Goal: Find specific page/section: Find specific page/section

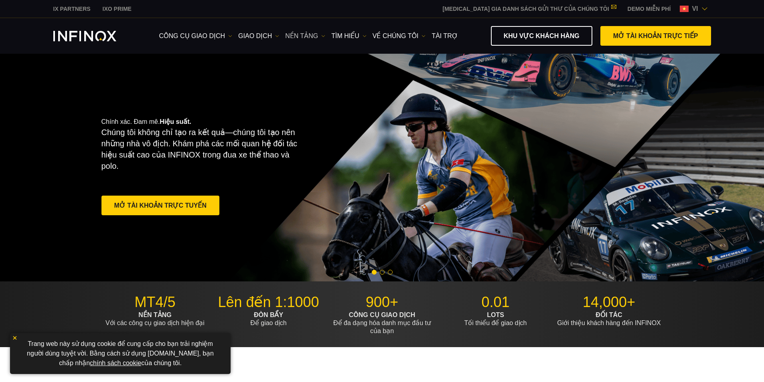
click at [300, 36] on link "NỀN TẢNG" at bounding box center [305, 36] width 40 height 10
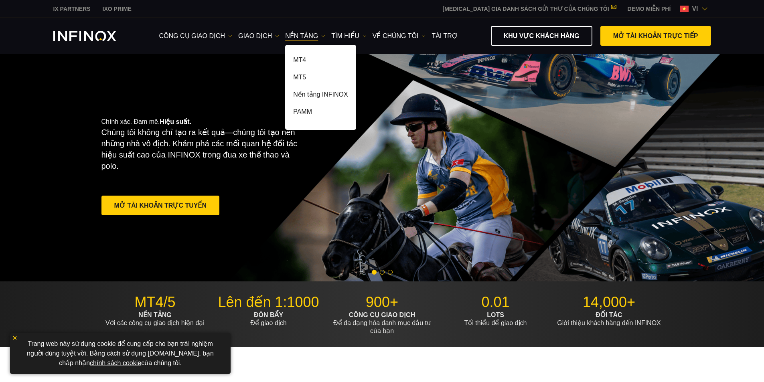
click at [301, 35] on link "NỀN TẢNG" at bounding box center [305, 36] width 40 height 10
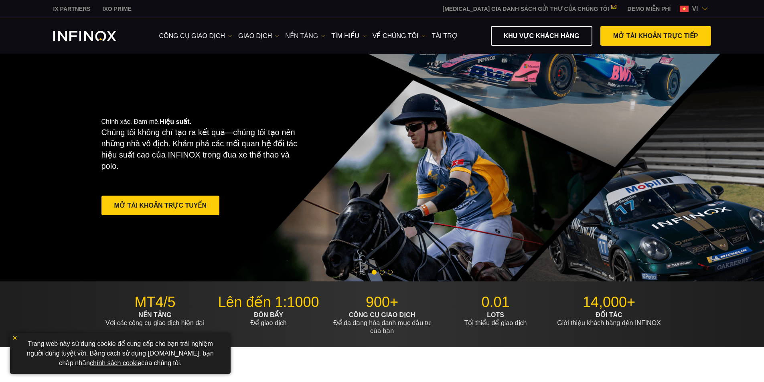
click at [299, 36] on link "NỀN TẢNG" at bounding box center [305, 36] width 40 height 10
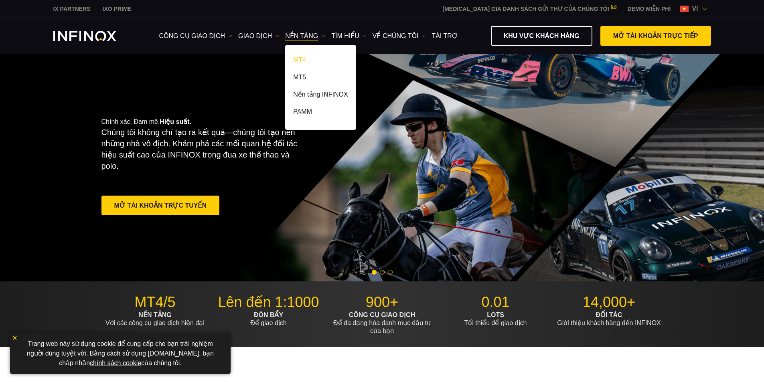
click at [299, 59] on link "MT4" at bounding box center [320, 61] width 71 height 17
